Goal: Browse casually: Explore the website without a specific task or goal

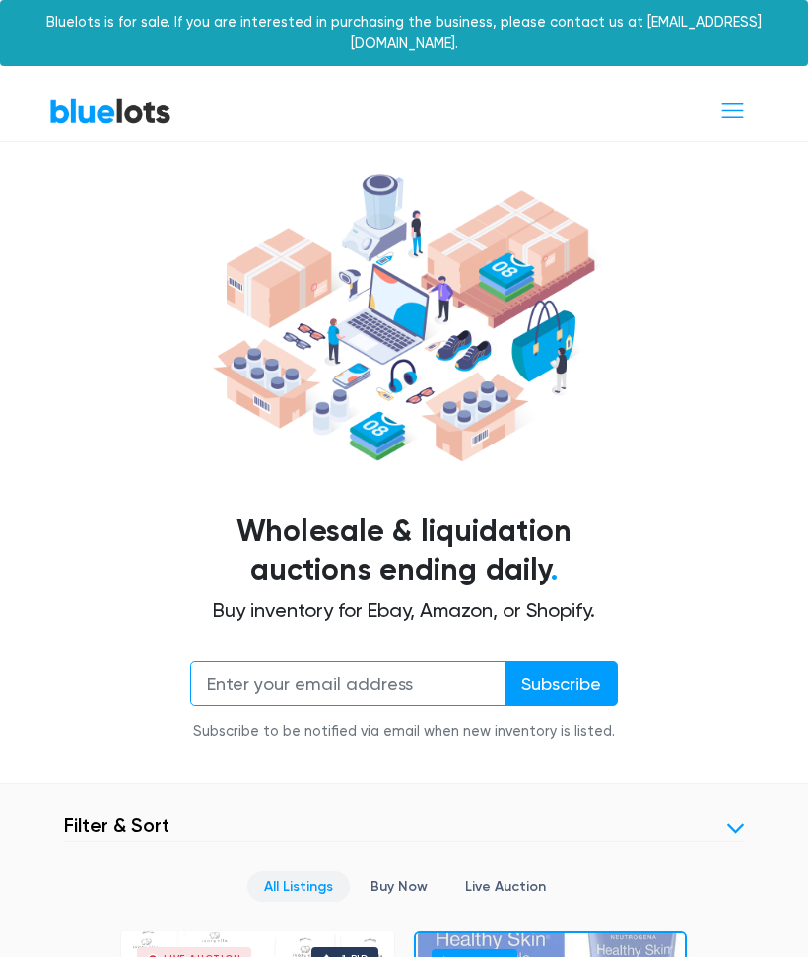
click at [470, 661] on input "email" at bounding box center [347, 683] width 315 height 44
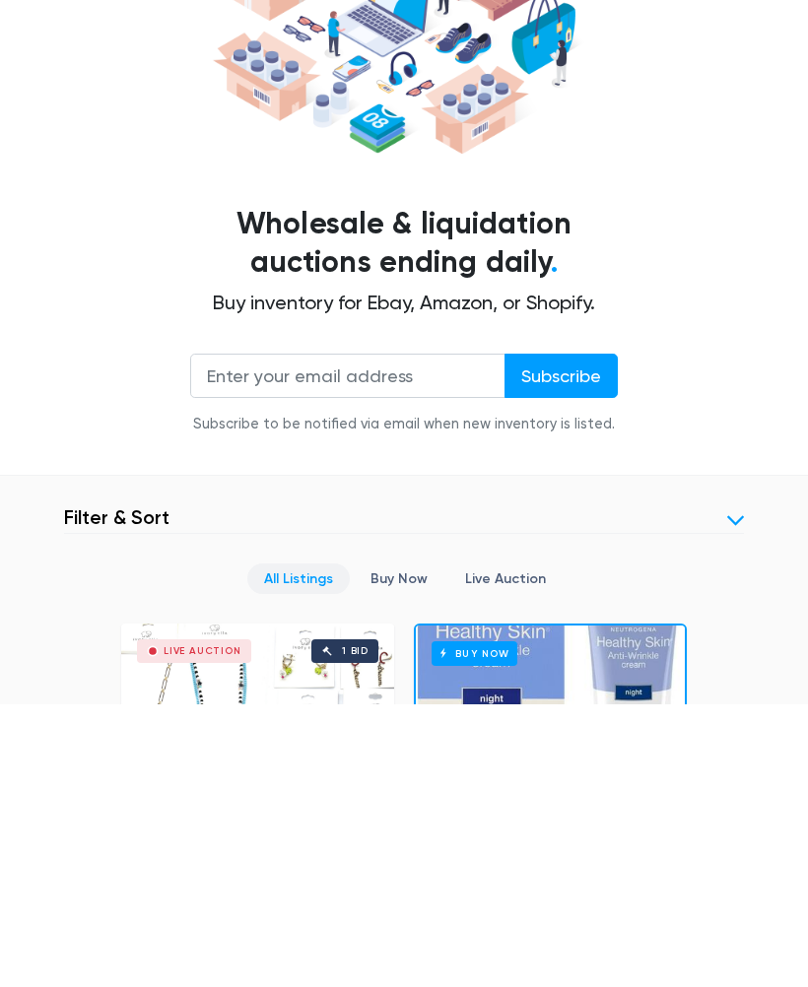
scroll to position [308, 0]
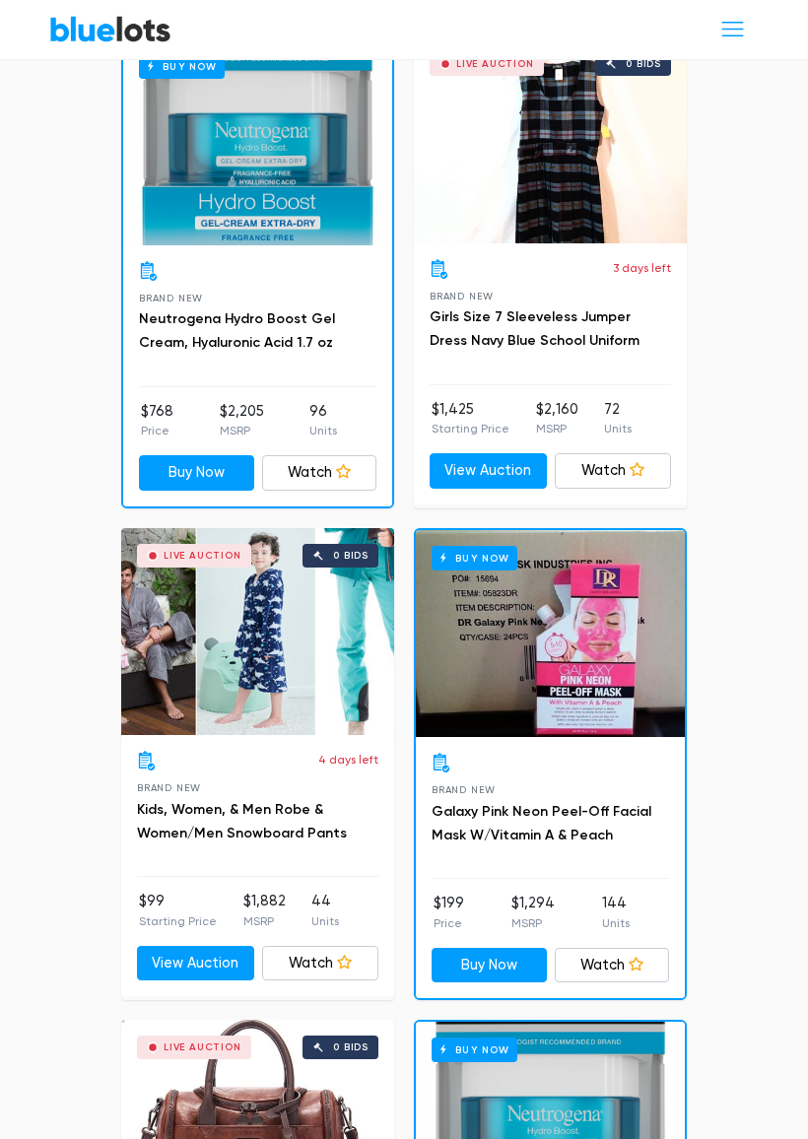
scroll to position [782, 0]
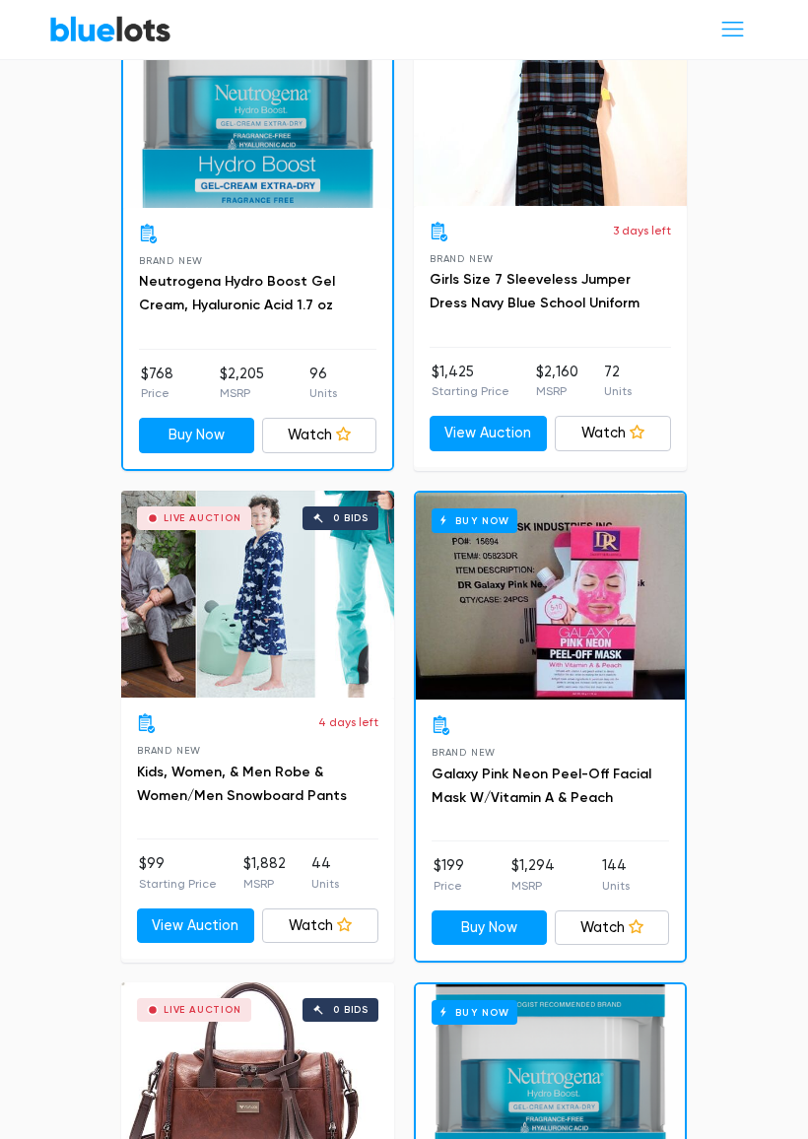
click at [622, 670] on div "Buy Now" at bounding box center [550, 596] width 269 height 207
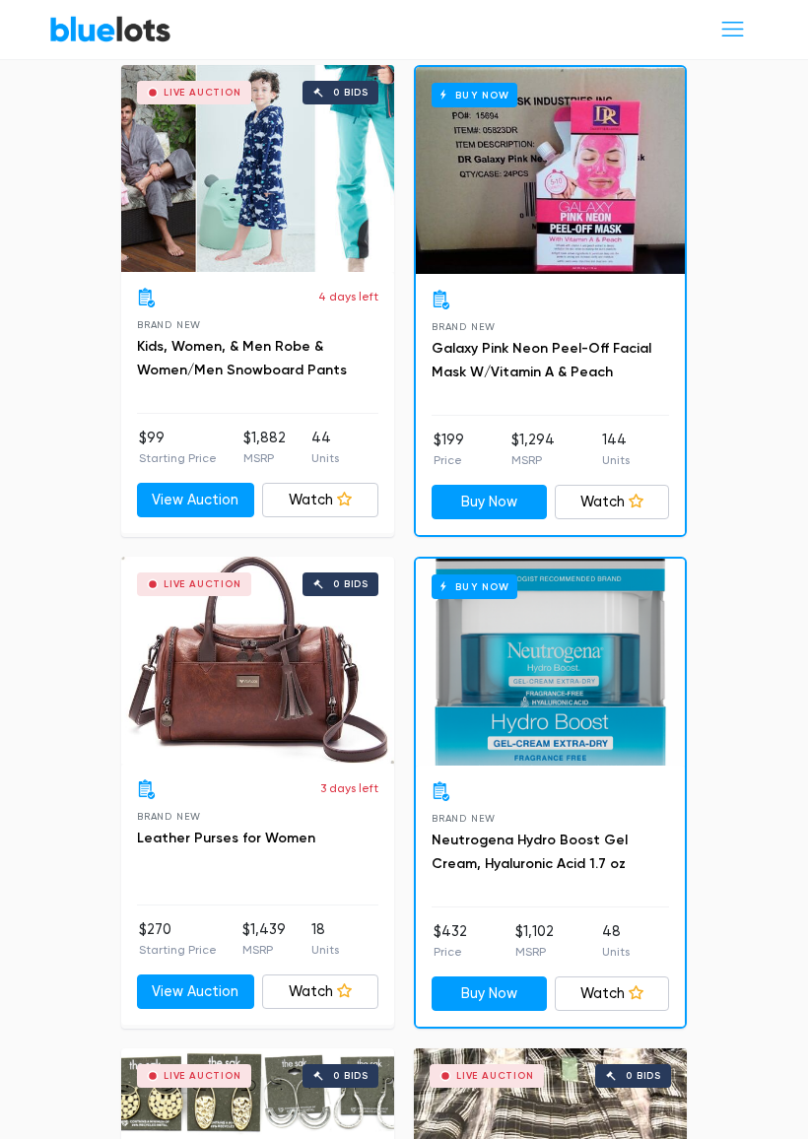
scroll to position [1216, 0]
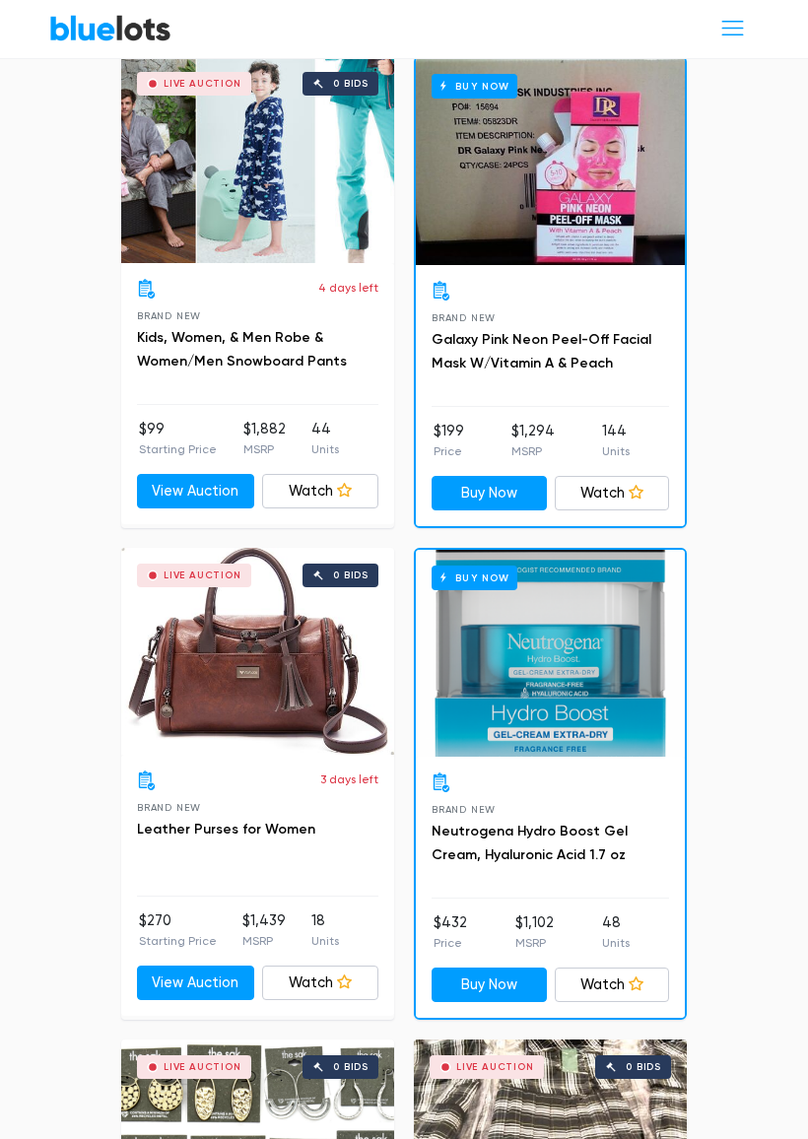
click at [172, 967] on link "View Auction" at bounding box center [195, 984] width 117 height 35
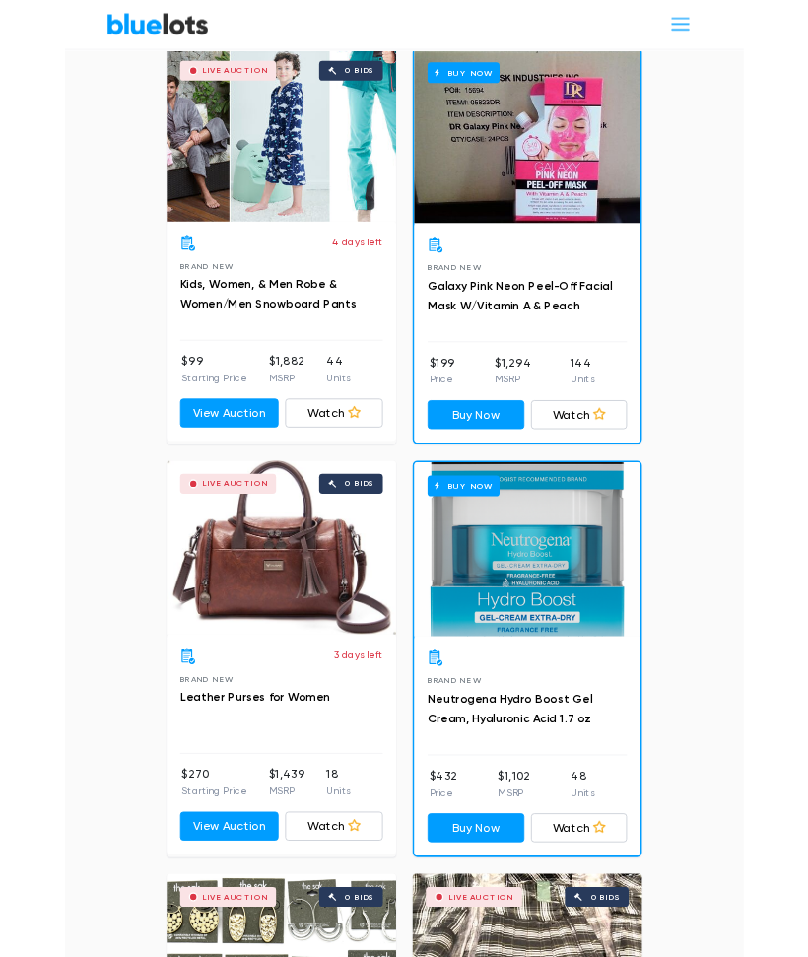
scroll to position [1319, 0]
